Goal: Information Seeking & Learning: Learn about a topic

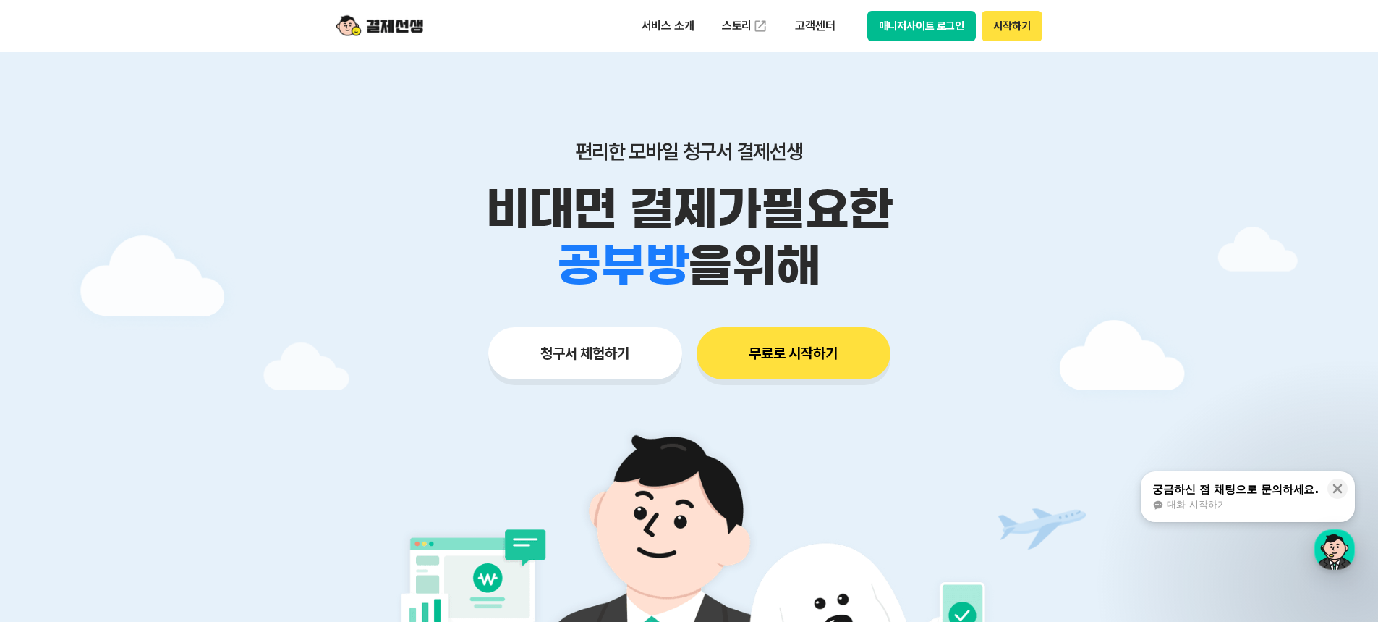
click at [755, 349] on button "무료로 시작하기" at bounding box center [794, 353] width 194 height 52
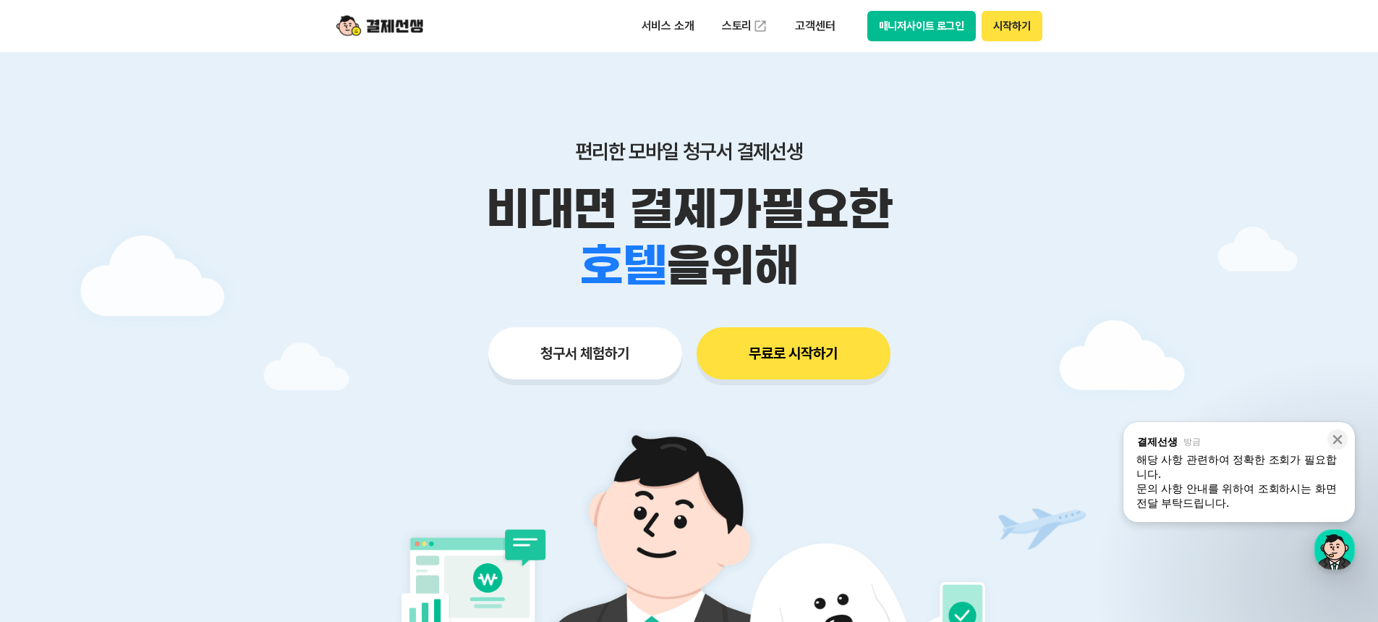
click at [1008, 13] on button "시작하기" at bounding box center [1012, 26] width 60 height 30
click at [1005, 22] on button "시작하기" at bounding box center [1012, 26] width 60 height 30
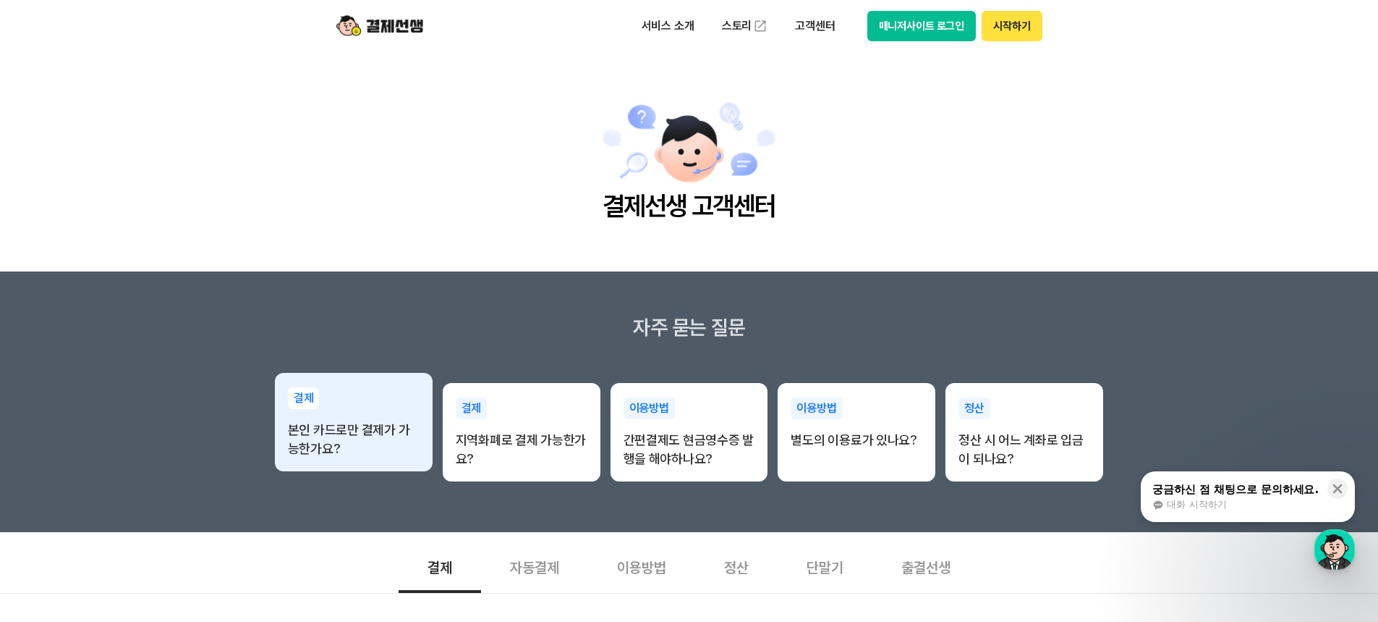
click at [376, 453] on p "본인 카드로만 결제가 가능한가요?" at bounding box center [354, 439] width 132 height 38
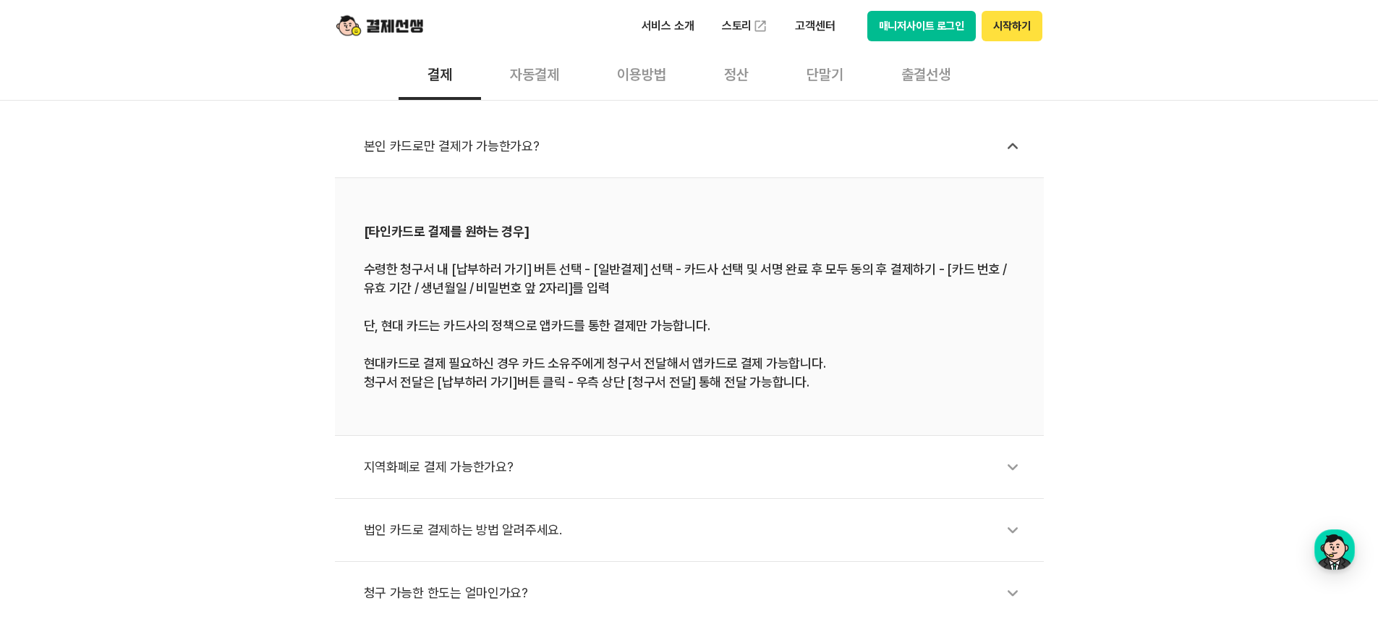
scroll to position [579, 0]
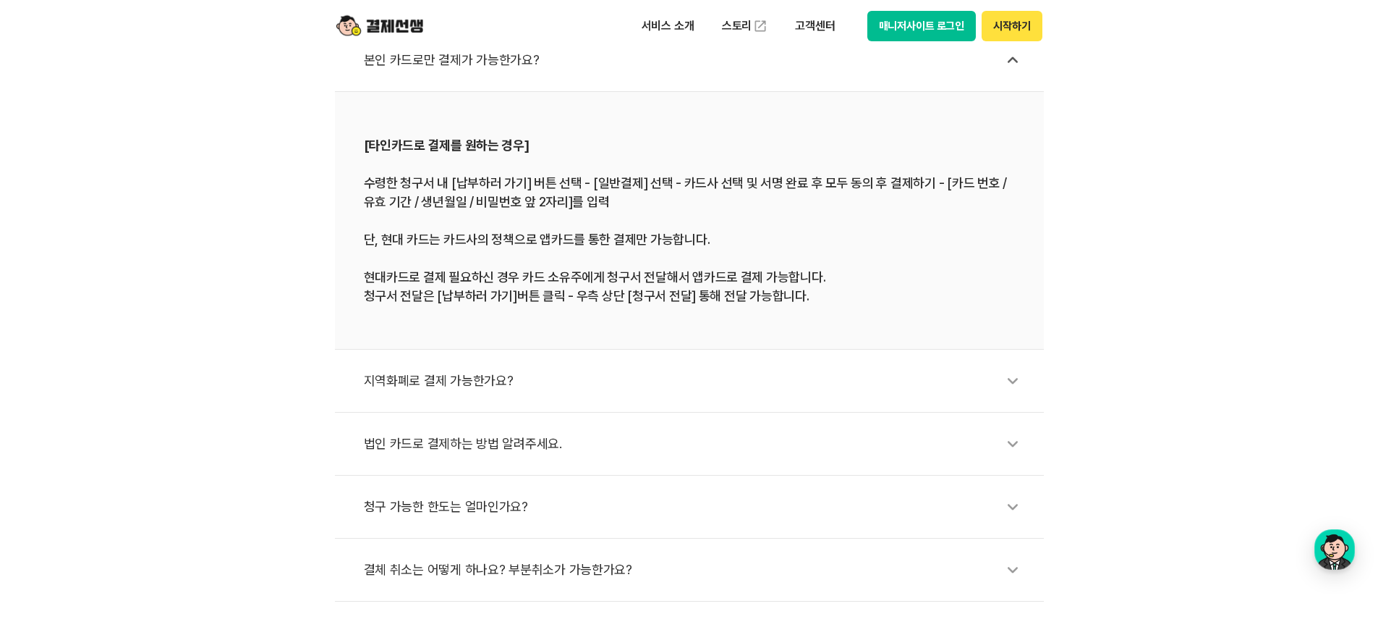
click at [486, 386] on div "지역화폐로 결제 가능한가요?" at bounding box center [697, 380] width 666 height 33
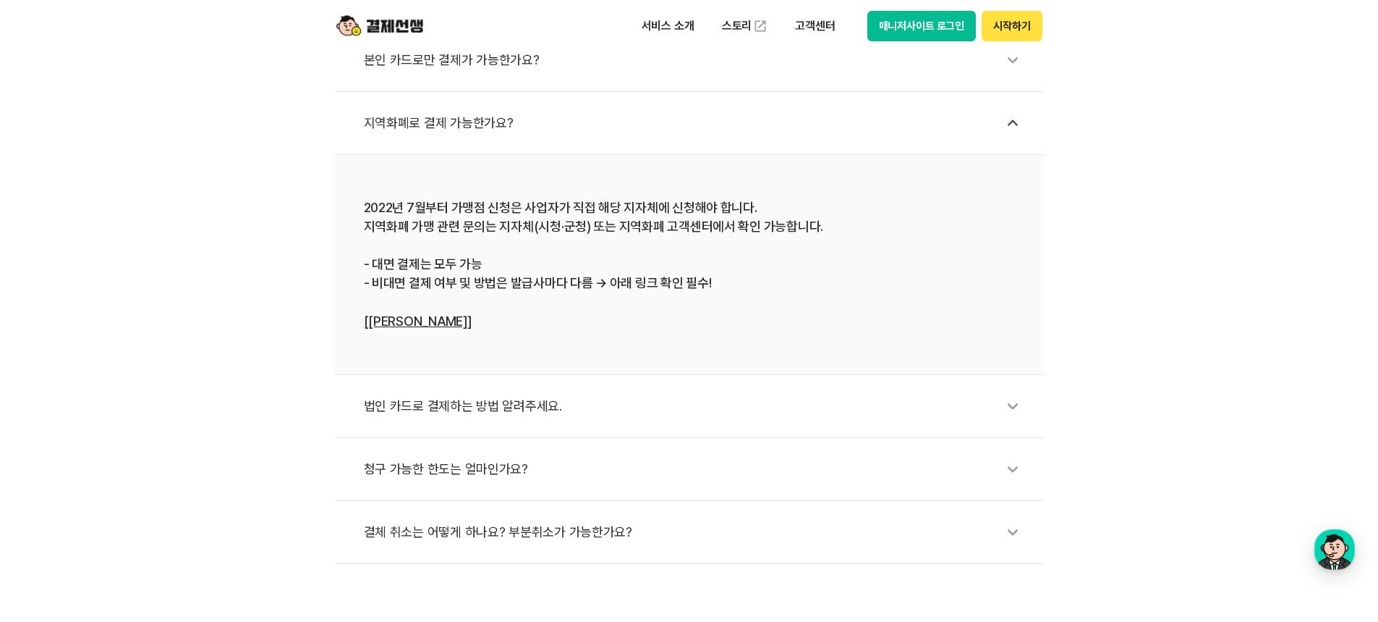
click at [550, 421] on div "법인 카드로 결제하는 방법 알려주세요." at bounding box center [697, 405] width 666 height 33
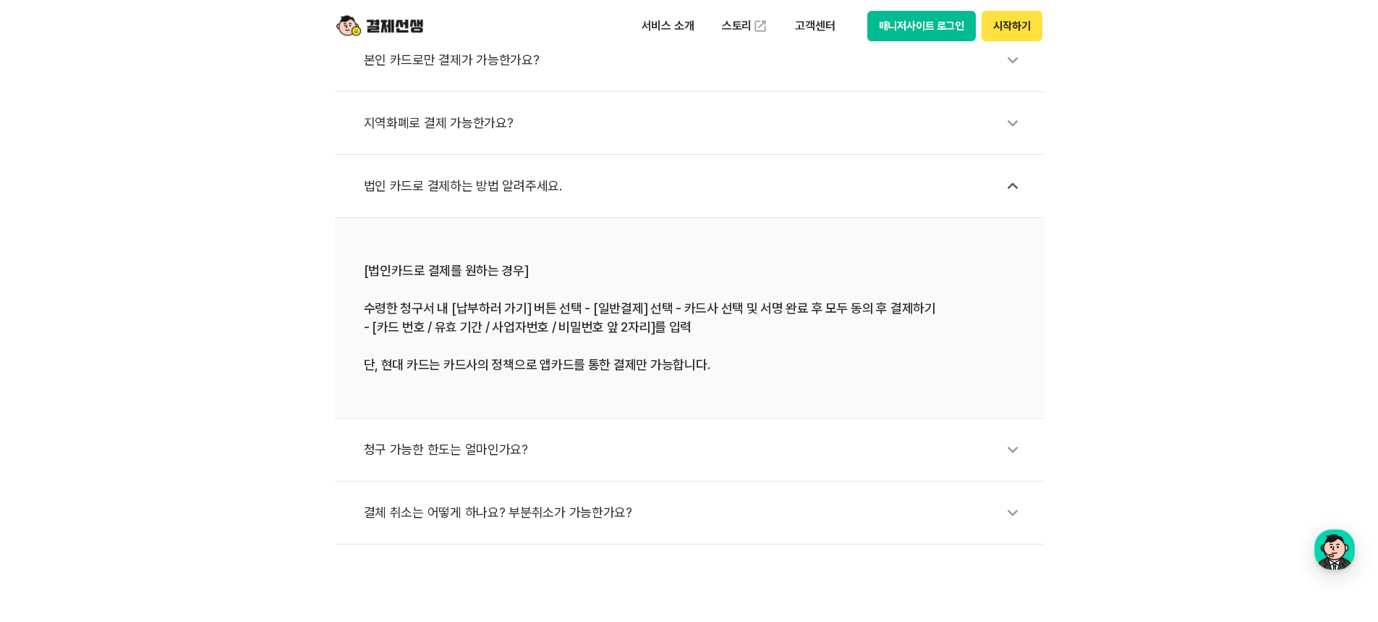
click at [509, 449] on div "청구 가능한 한도는 얼마인가요?" at bounding box center [697, 449] width 666 height 33
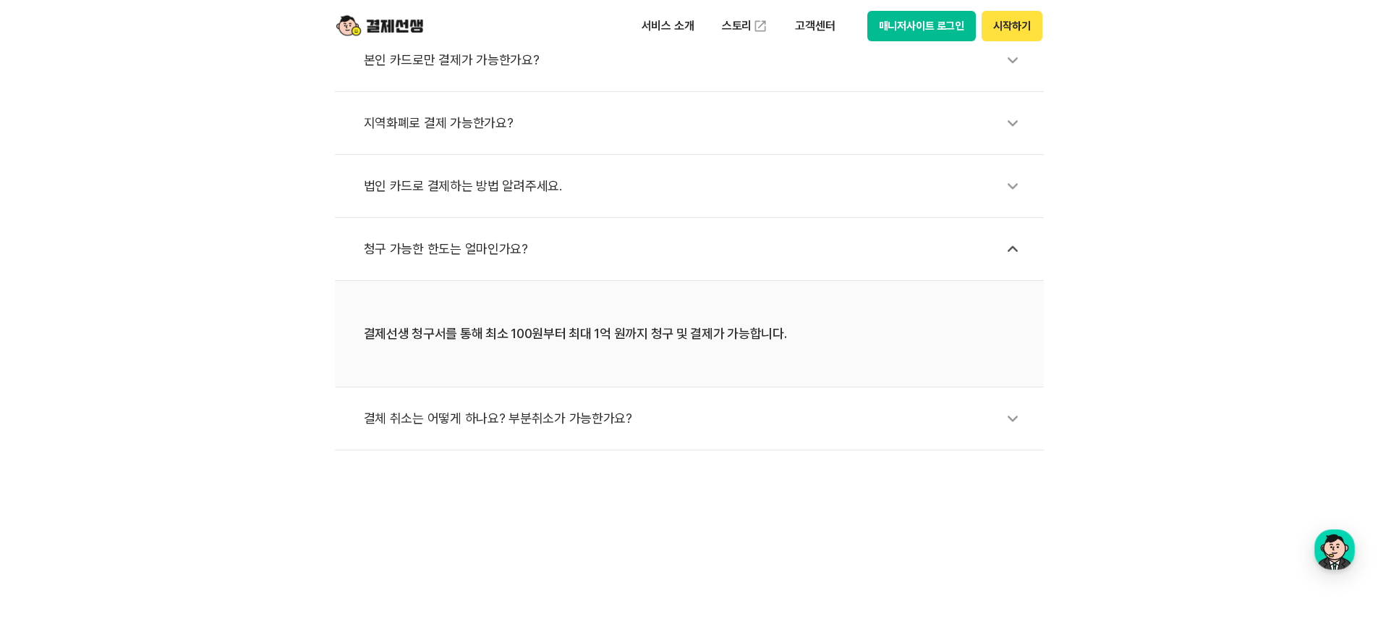
click at [535, 430] on div "결체 취소는 어떻게 하나요? 부분취소가 가능한가요?" at bounding box center [697, 418] width 666 height 33
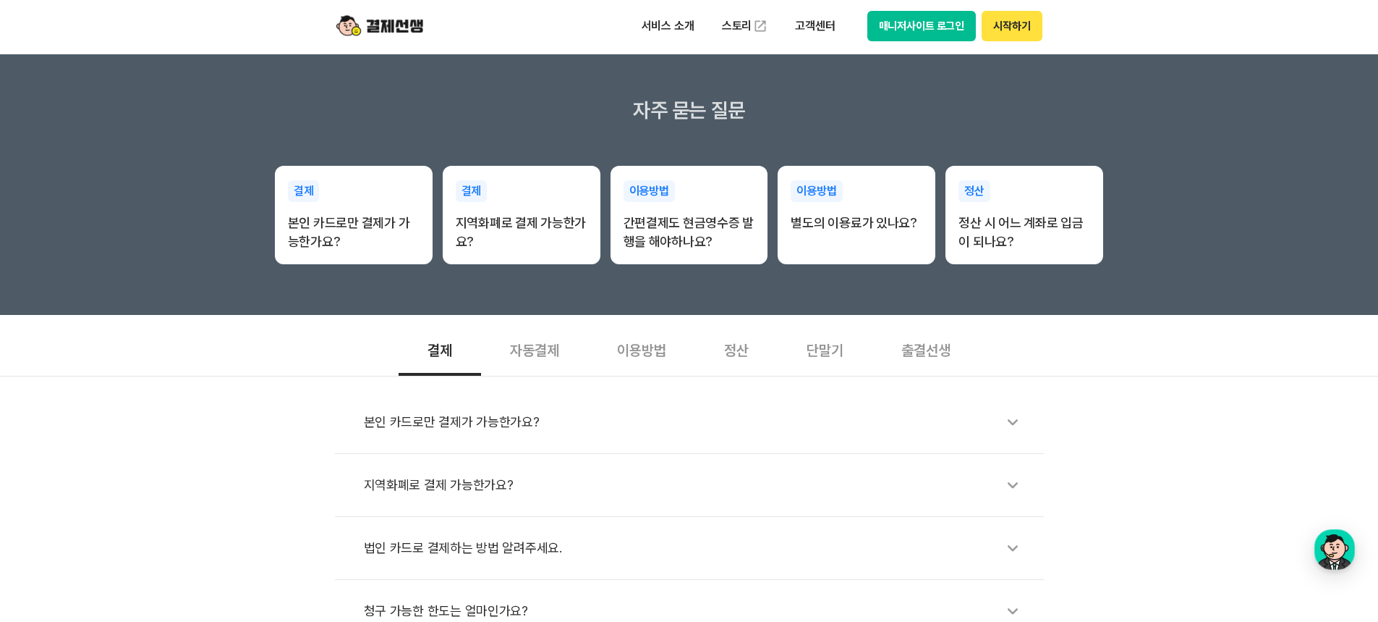
scroll to position [72, 0]
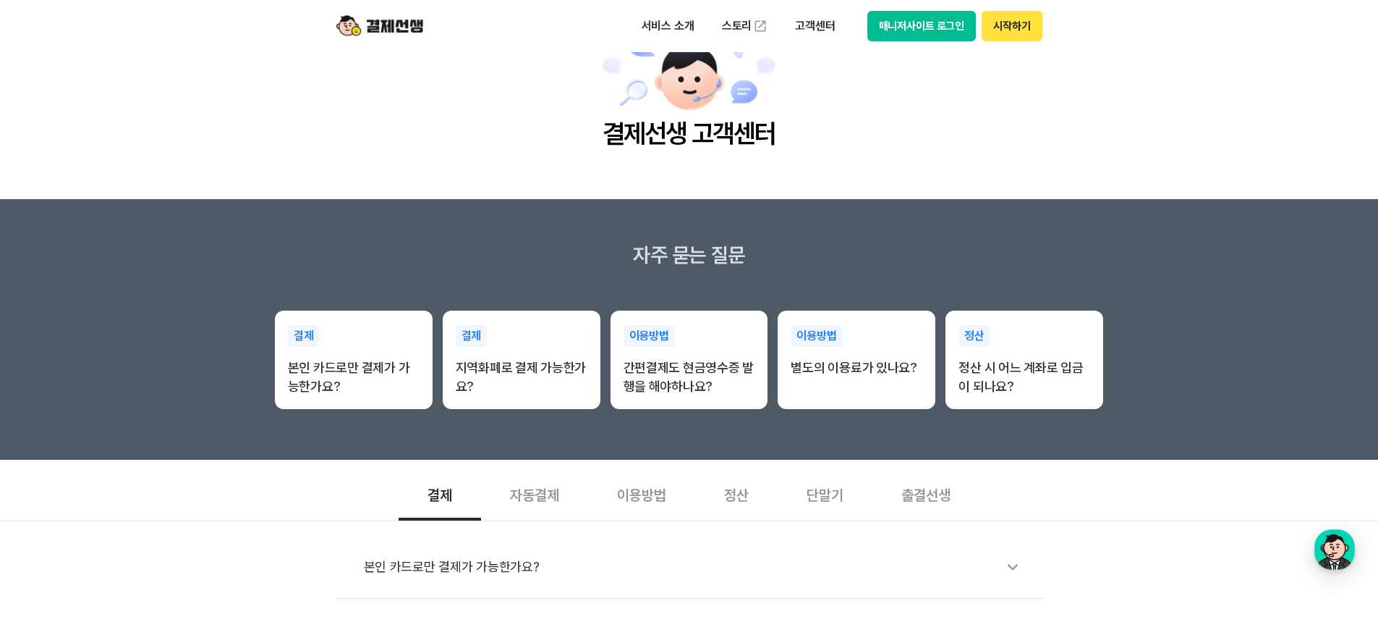
click at [995, 22] on button "시작하기" at bounding box center [1012, 26] width 60 height 30
click at [1008, 30] on button "시작하기" at bounding box center [1012, 26] width 60 height 30
click at [939, 29] on button "매니저사이트 로그인" at bounding box center [922, 26] width 109 height 30
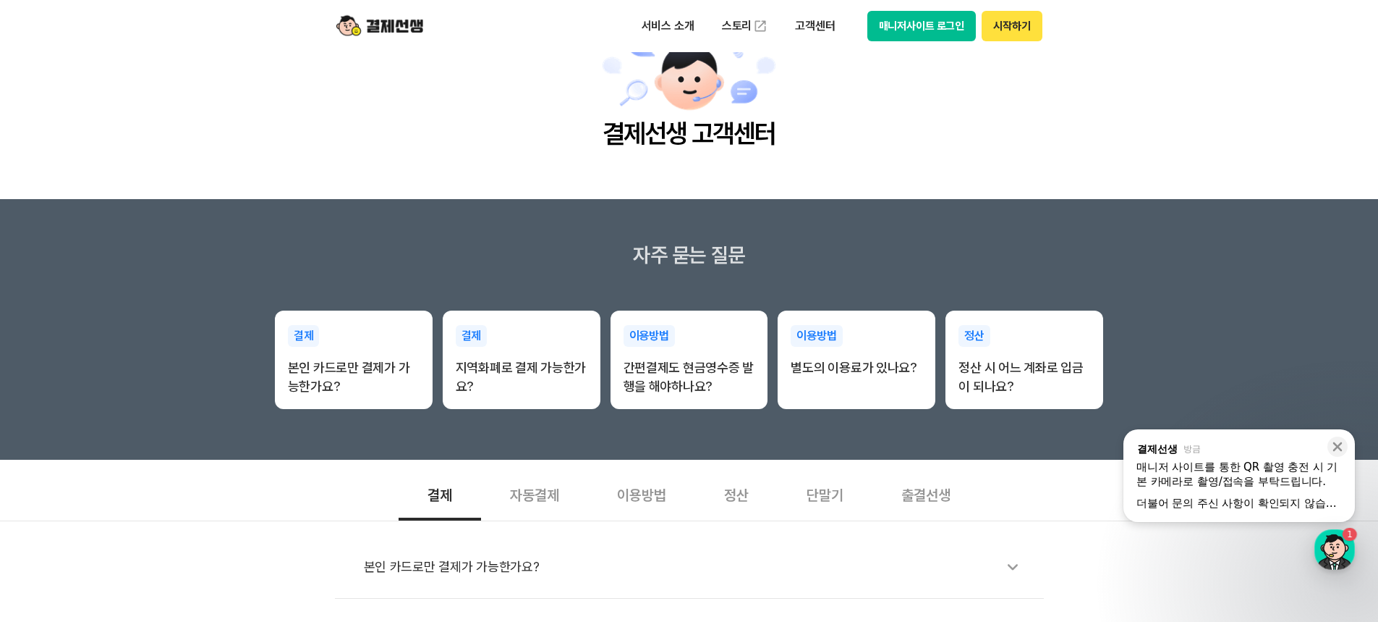
click at [1165, 471] on div "매니저 사이트를 통한 QR 촬영 충전 시 기본 카메라로 촬영/접속을 부탁드립니다." at bounding box center [1240, 473] width 206 height 29
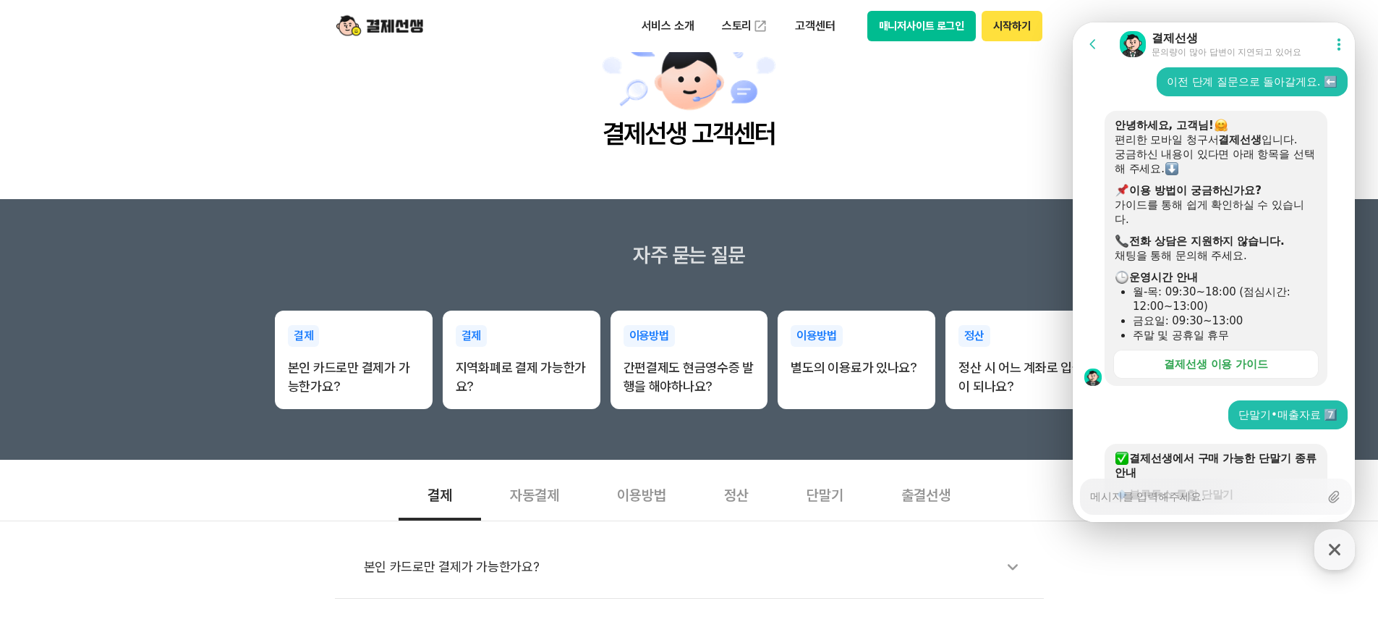
scroll to position [2240, 0]
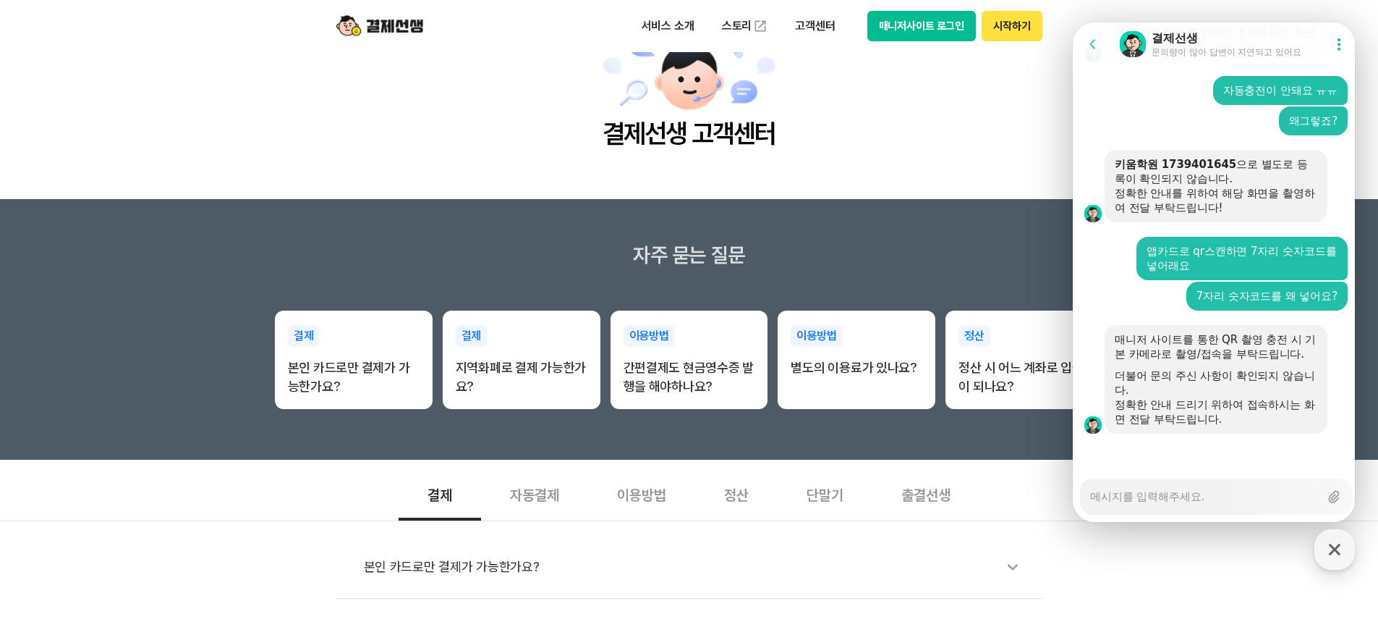
click at [1003, 35] on button "시작하기" at bounding box center [1012, 26] width 60 height 30
drag, startPoint x: 1338, startPoint y: 546, endPoint x: 1336, endPoint y: 531, distance: 14.6
click at [1338, 539] on icon "button" at bounding box center [1335, 549] width 26 height 26
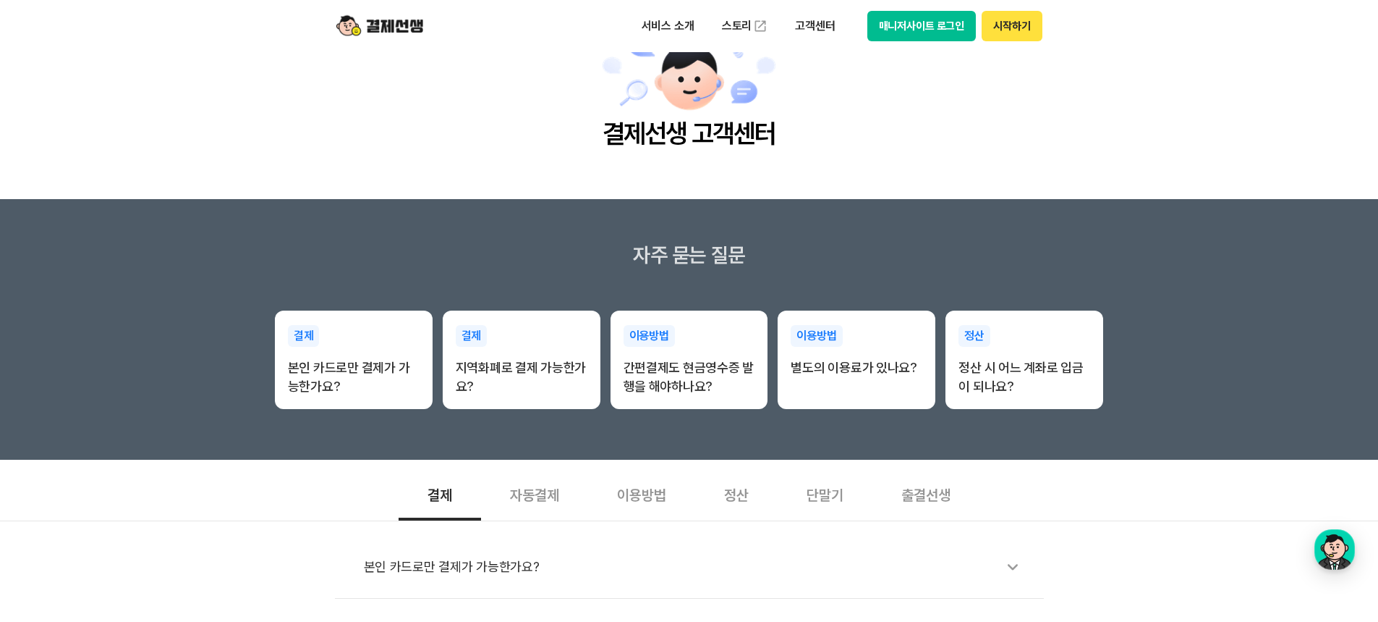
click at [1012, 28] on button "시작하기" at bounding box center [1012, 26] width 60 height 30
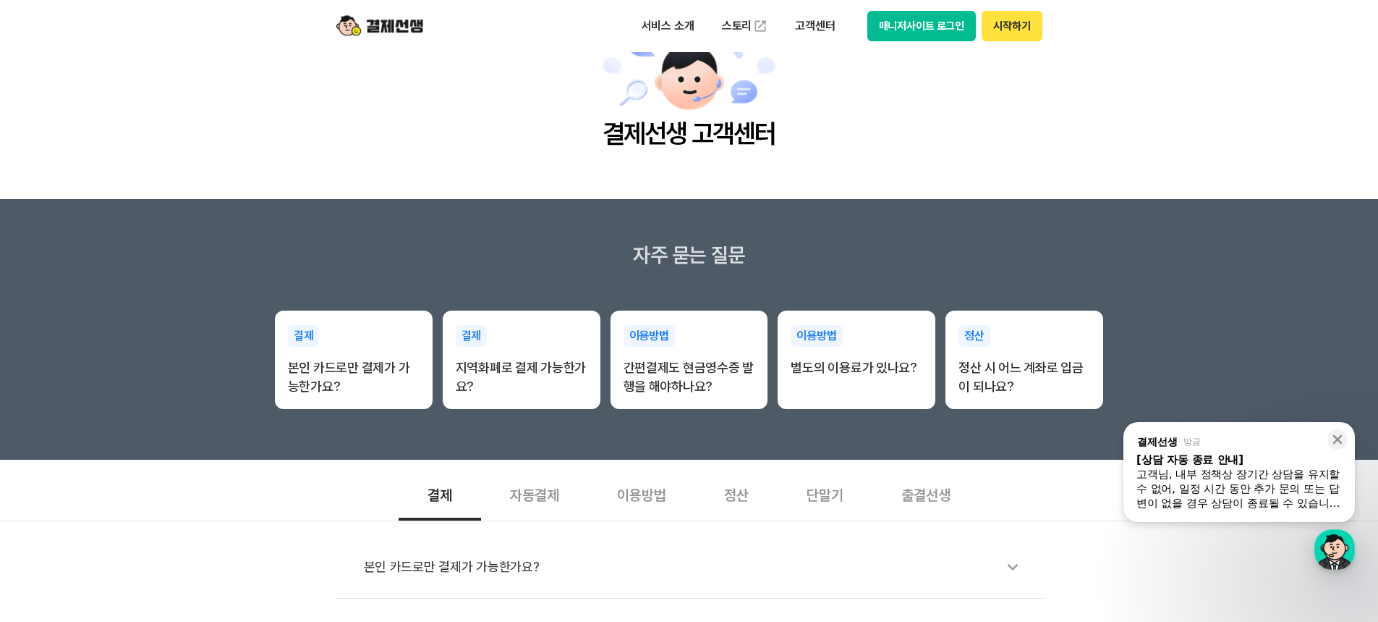
type textarea "x"
